Goal: Navigation & Orientation: Find specific page/section

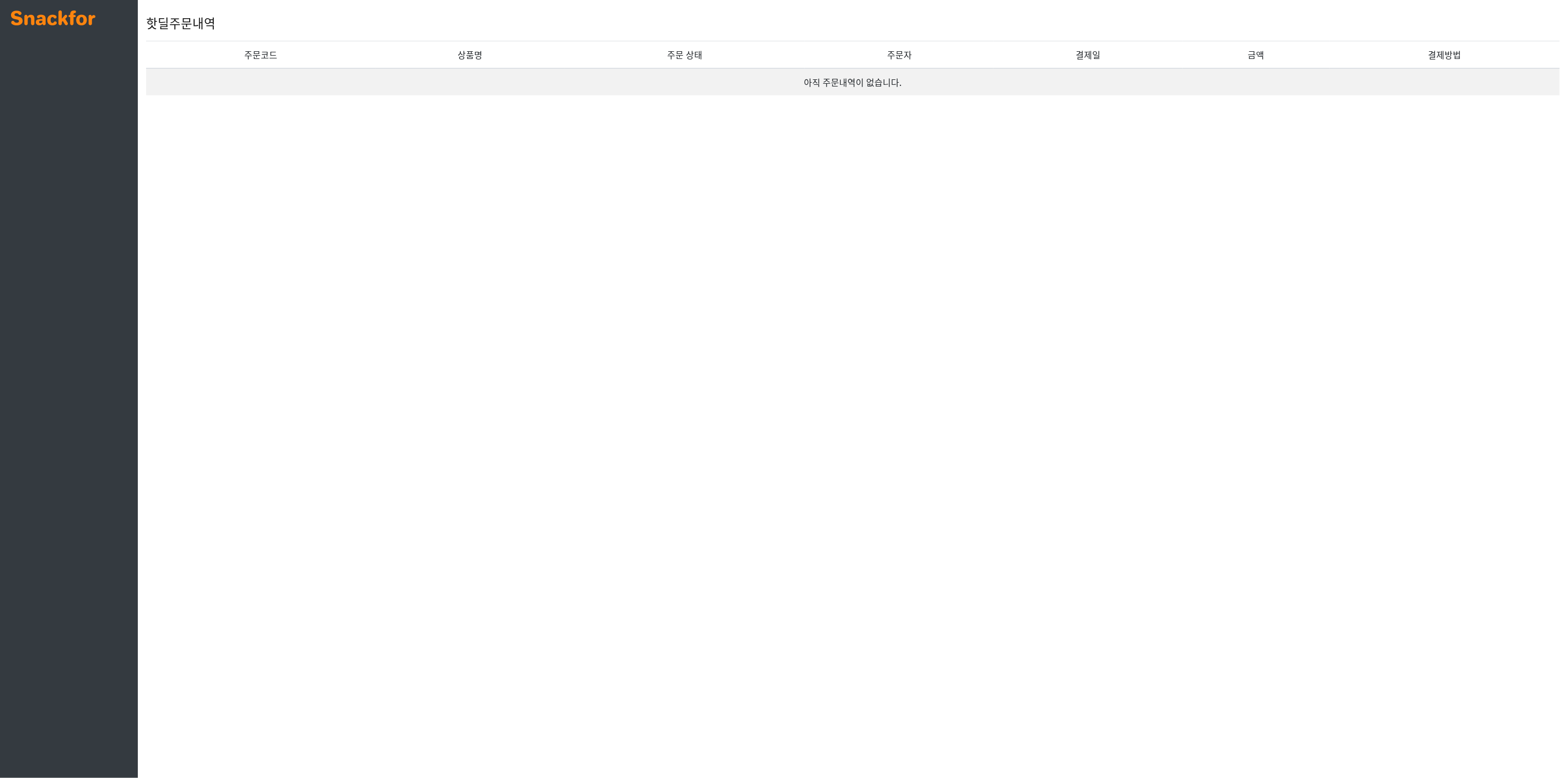
click at [43, 13] on img at bounding box center [53, 18] width 85 height 15
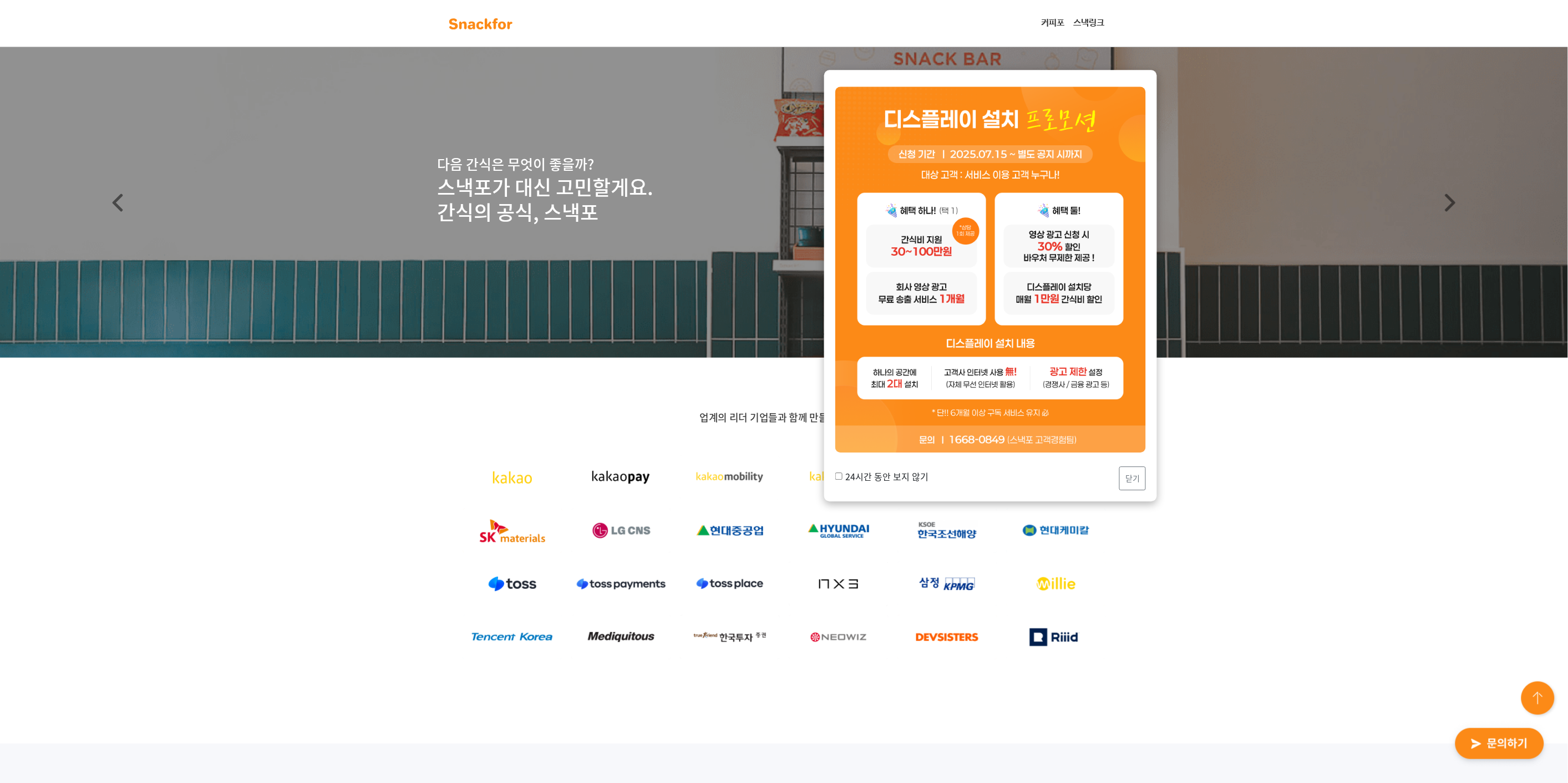
click at [1084, 22] on link "스낵링크" at bounding box center [1089, 23] width 40 height 22
click at [1043, 25] on link "커피포" at bounding box center [1053, 23] width 33 height 22
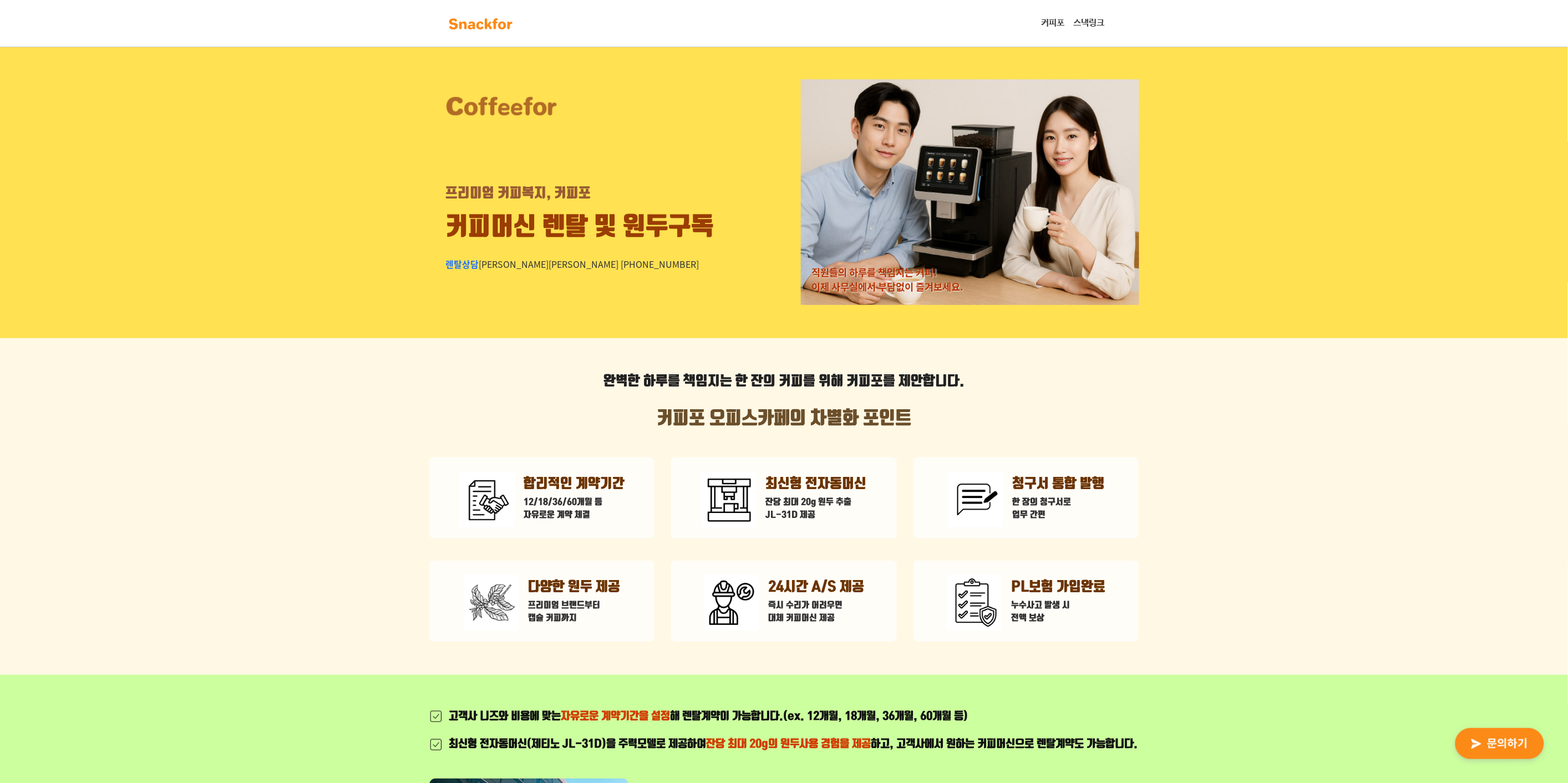
click at [1078, 20] on link "스낵링크" at bounding box center [1089, 23] width 40 height 22
